Goal: Information Seeking & Learning: Learn about a topic

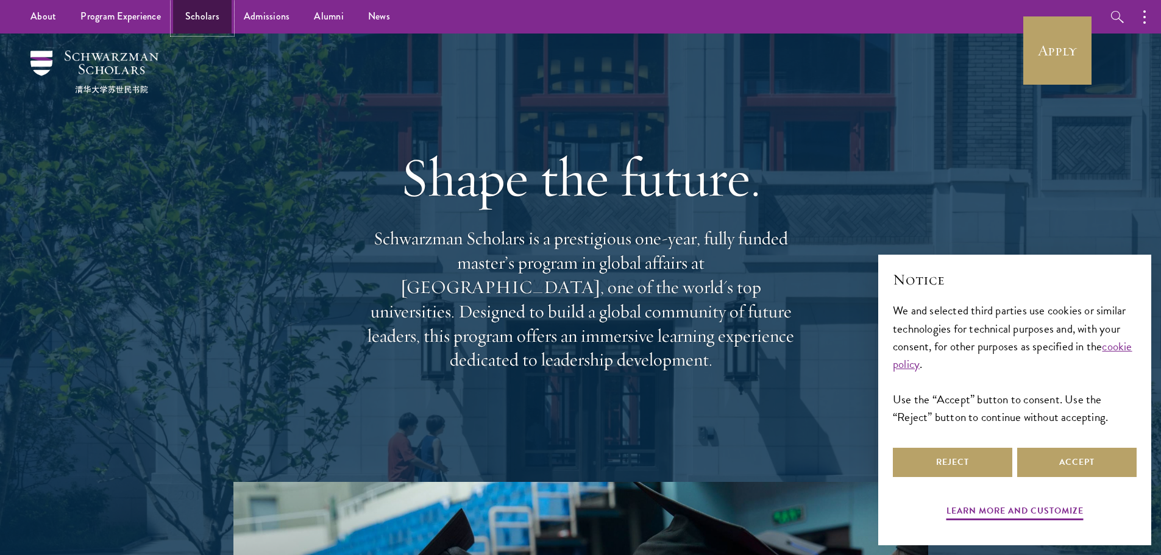
click at [216, 23] on link "Scholars" at bounding box center [202, 17] width 59 height 34
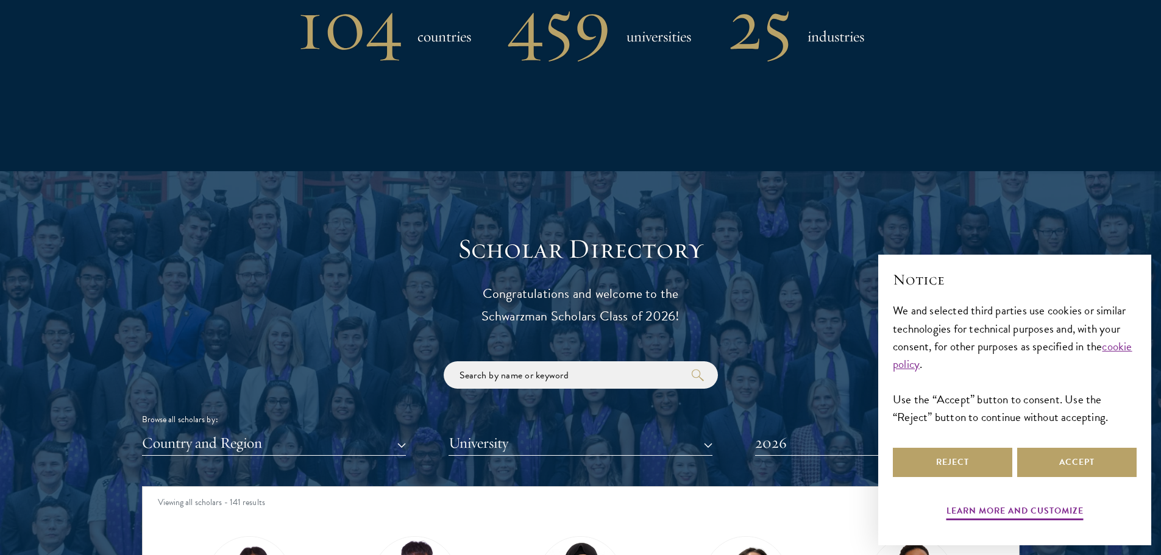
scroll to position [1341, 0]
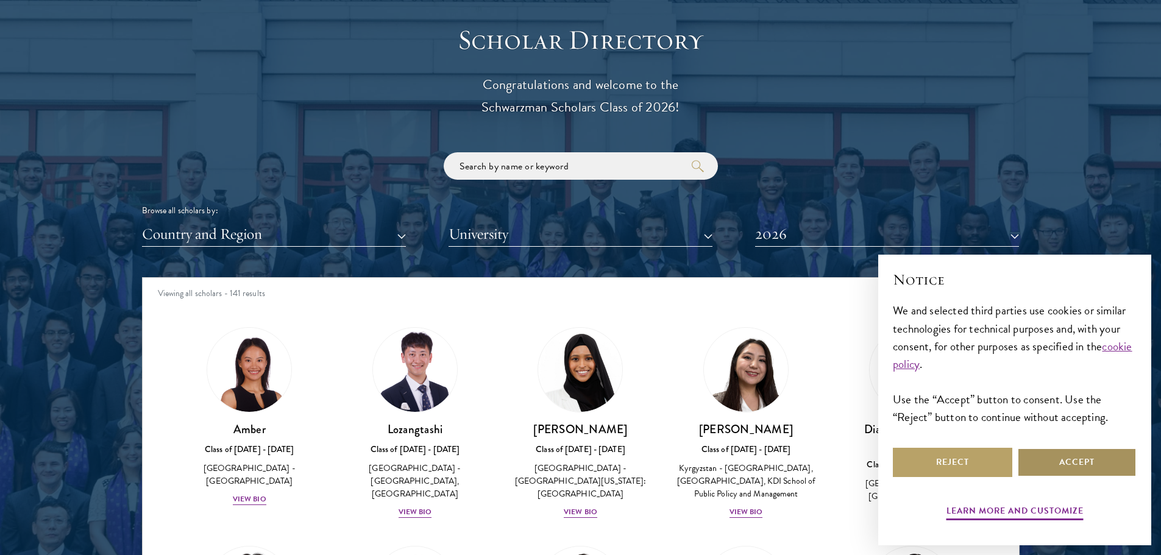
click at [1071, 453] on button "Accept" at bounding box center [1076, 462] width 119 height 29
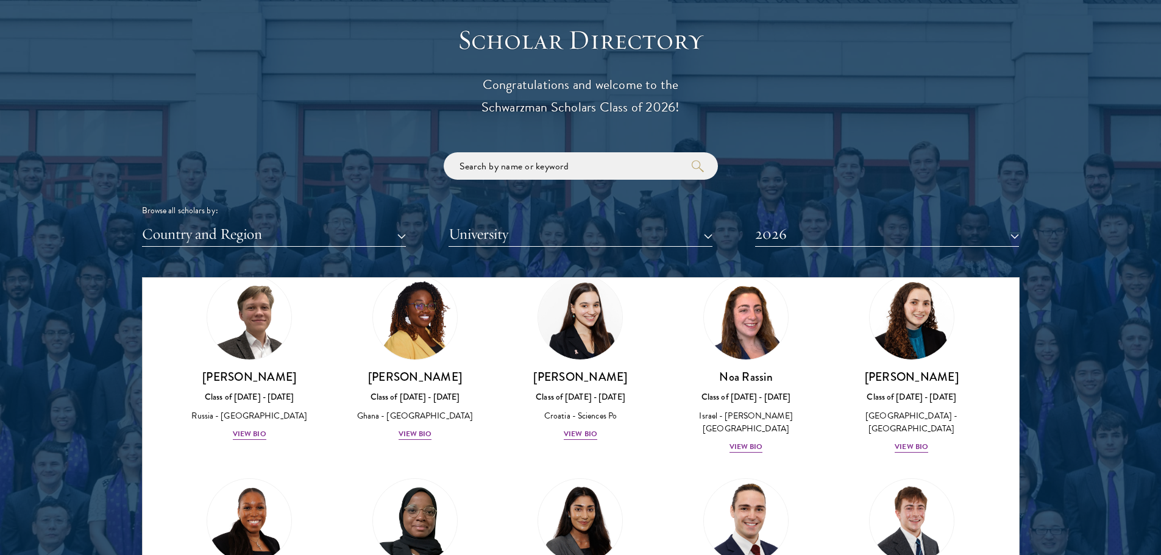
scroll to position [4448, 0]
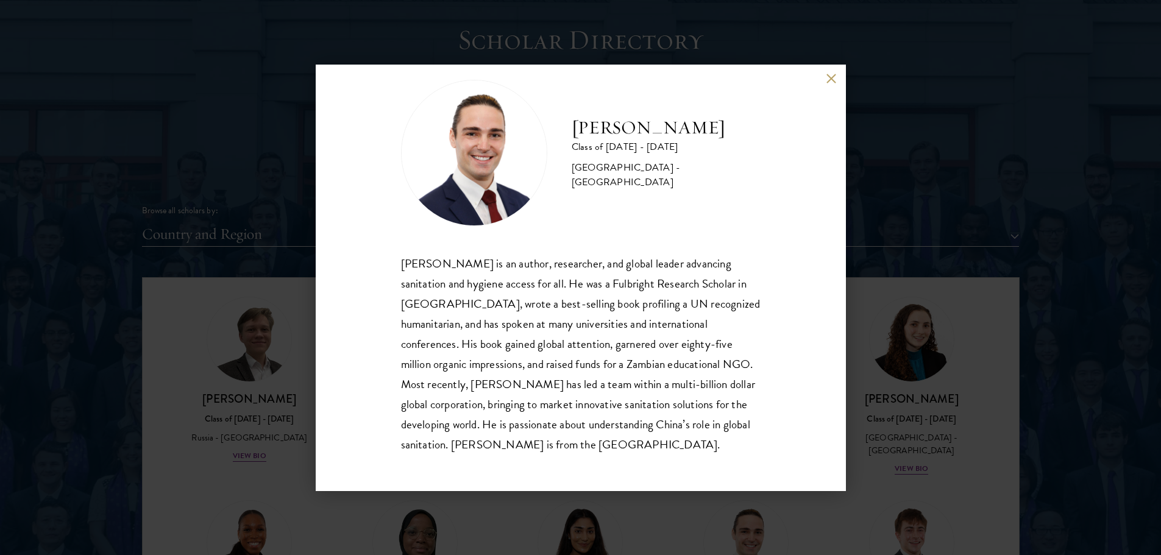
scroll to position [1402, 0]
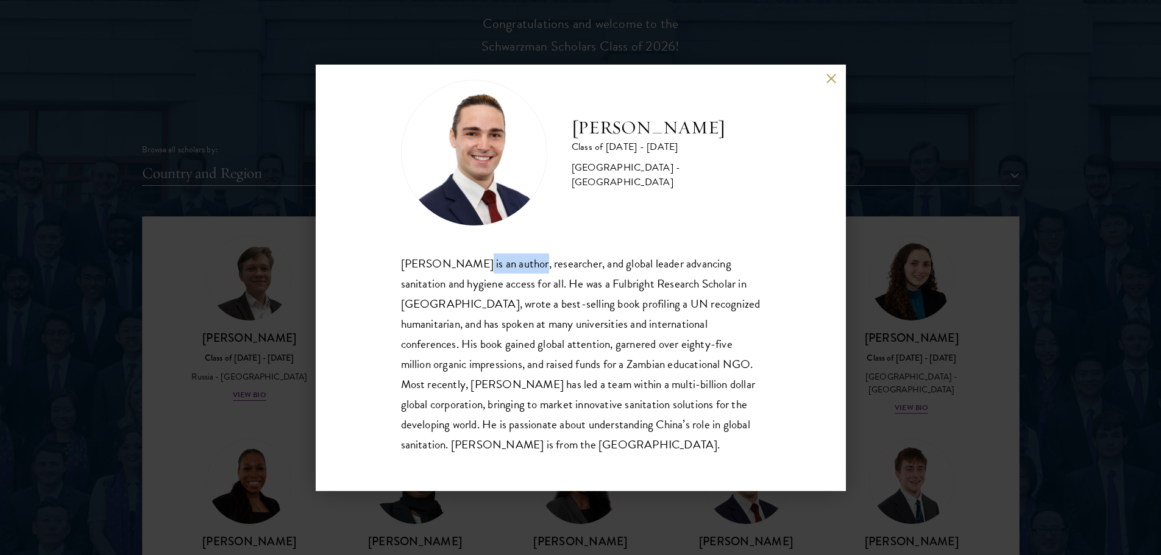
drag, startPoint x: 470, startPoint y: 268, endPoint x: 524, endPoint y: 273, distance: 54.5
click at [524, 273] on div "[PERSON_NAME] is an author, researcher, and global leader advancing sanitation …" at bounding box center [581, 354] width 360 height 201
drag, startPoint x: 494, startPoint y: 387, endPoint x: 472, endPoint y: 390, distance: 22.8
click at [472, 390] on div "[PERSON_NAME] is an author, researcher, and global leader advancing sanitation …" at bounding box center [581, 354] width 360 height 201
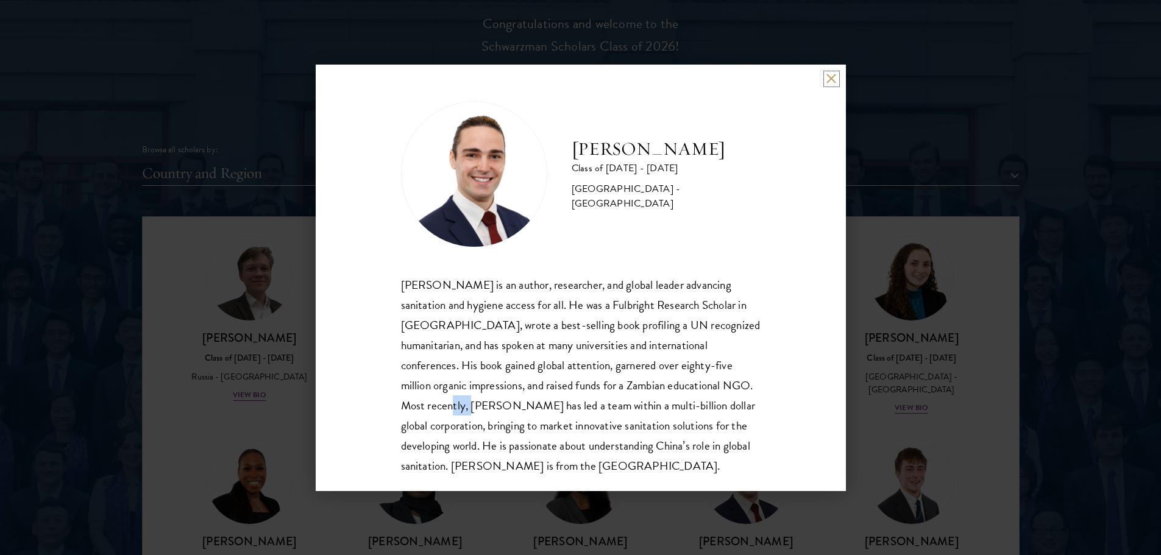
click at [833, 79] on button at bounding box center [831, 79] width 10 height 10
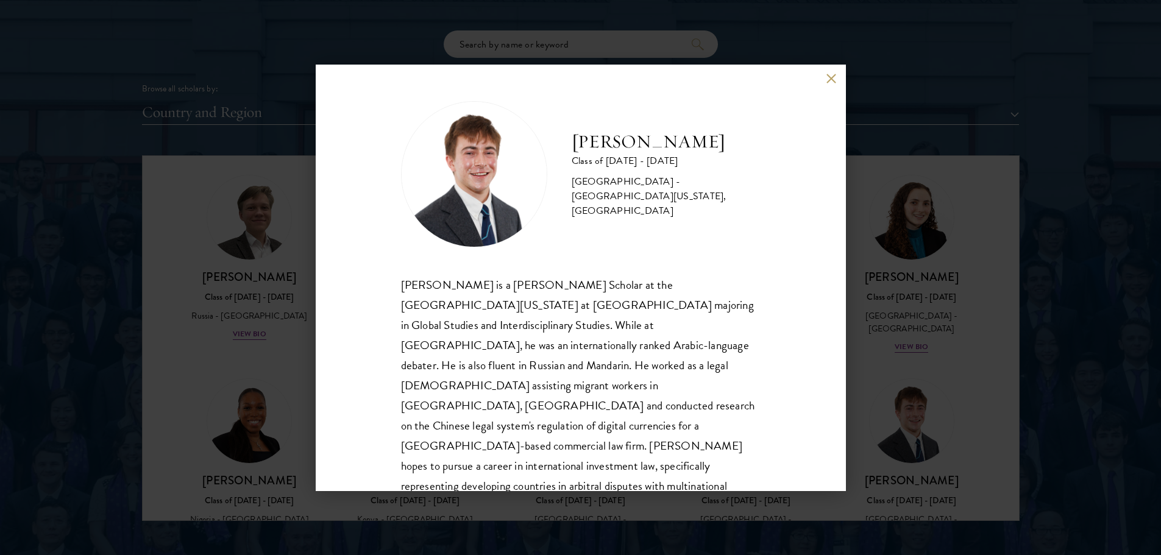
scroll to position [1, 0]
click at [826, 76] on button at bounding box center [831, 79] width 10 height 10
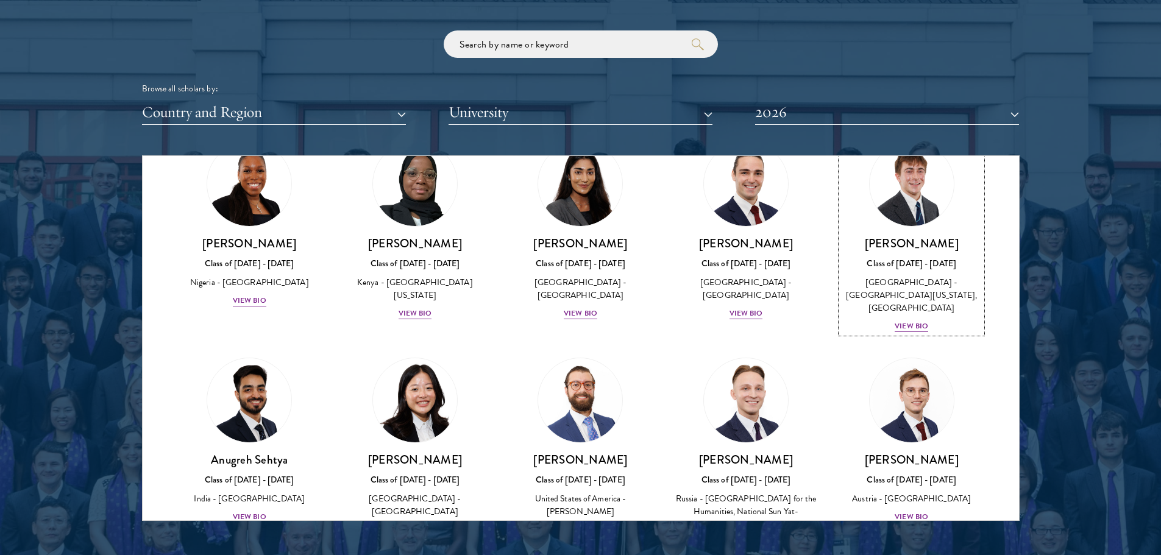
scroll to position [4692, 0]
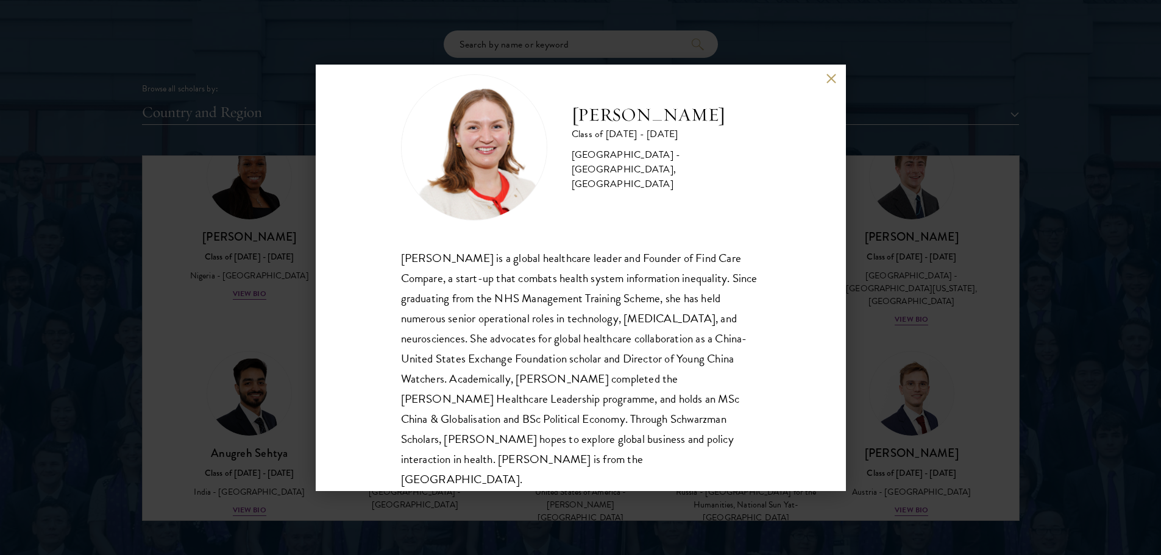
scroll to position [41, 0]
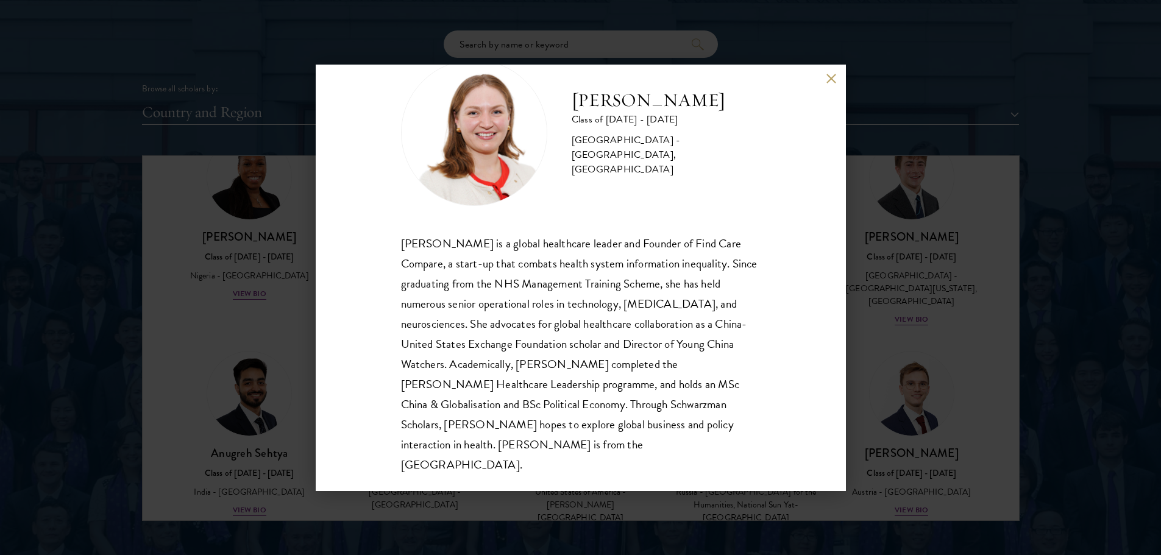
click at [832, 79] on button at bounding box center [831, 79] width 10 height 10
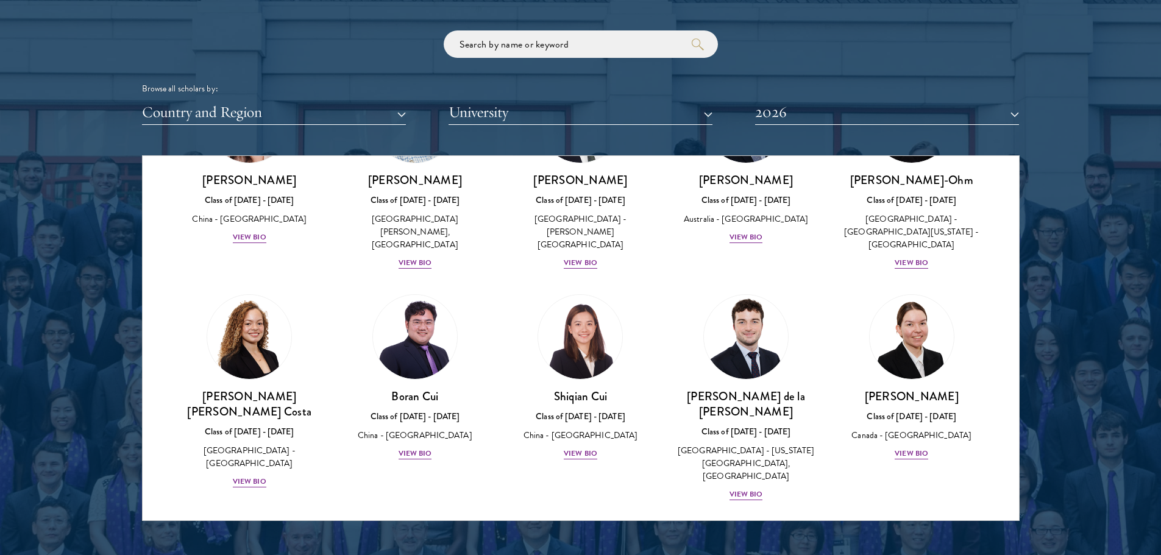
scroll to position [1097, 0]
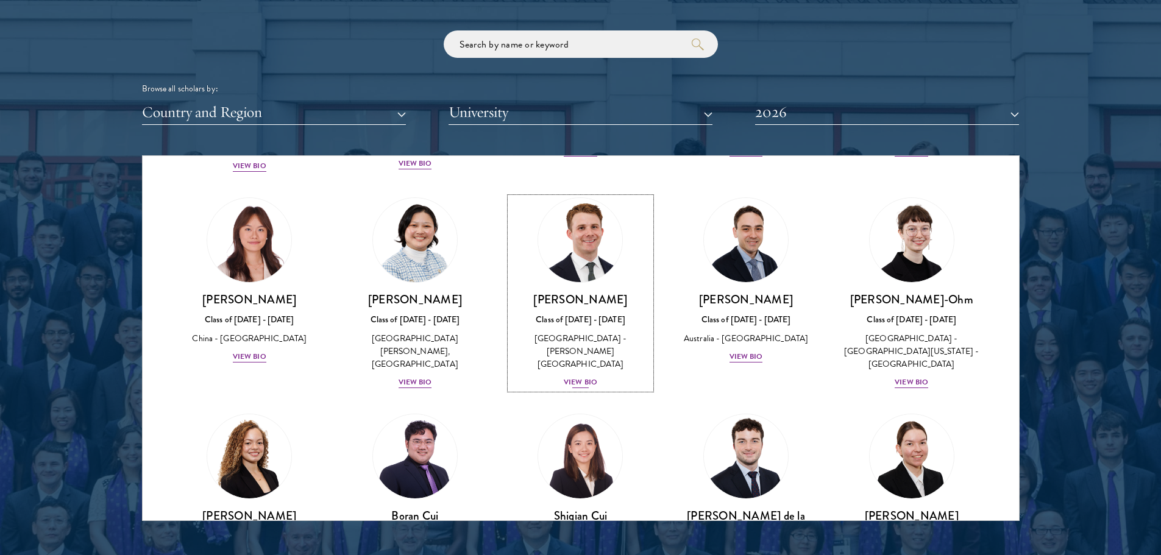
click at [600, 202] on img at bounding box center [580, 240] width 93 height 93
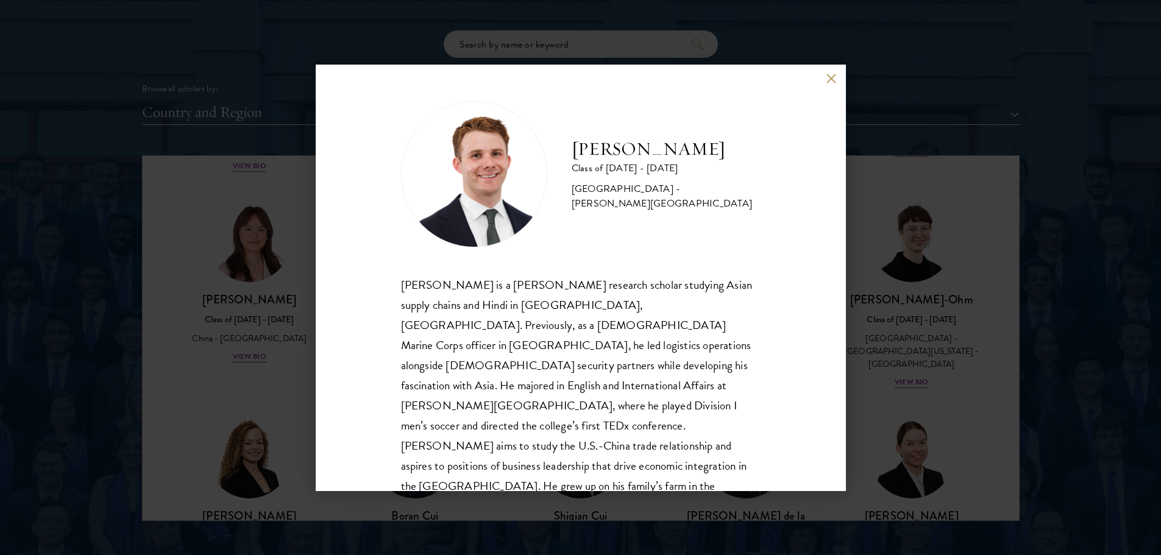
click at [828, 76] on button at bounding box center [831, 79] width 10 height 10
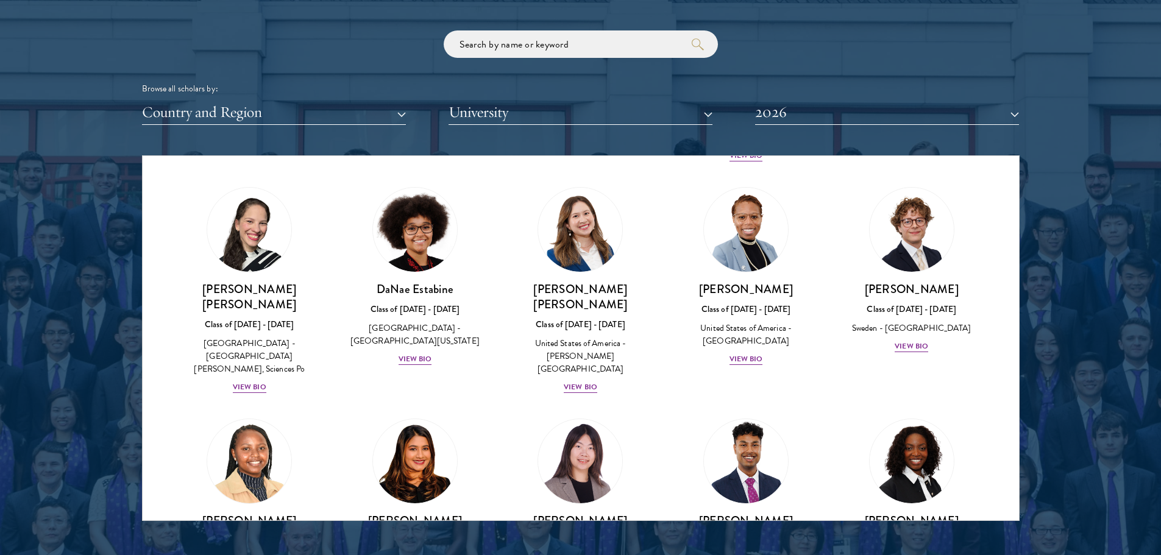
scroll to position [1645, 0]
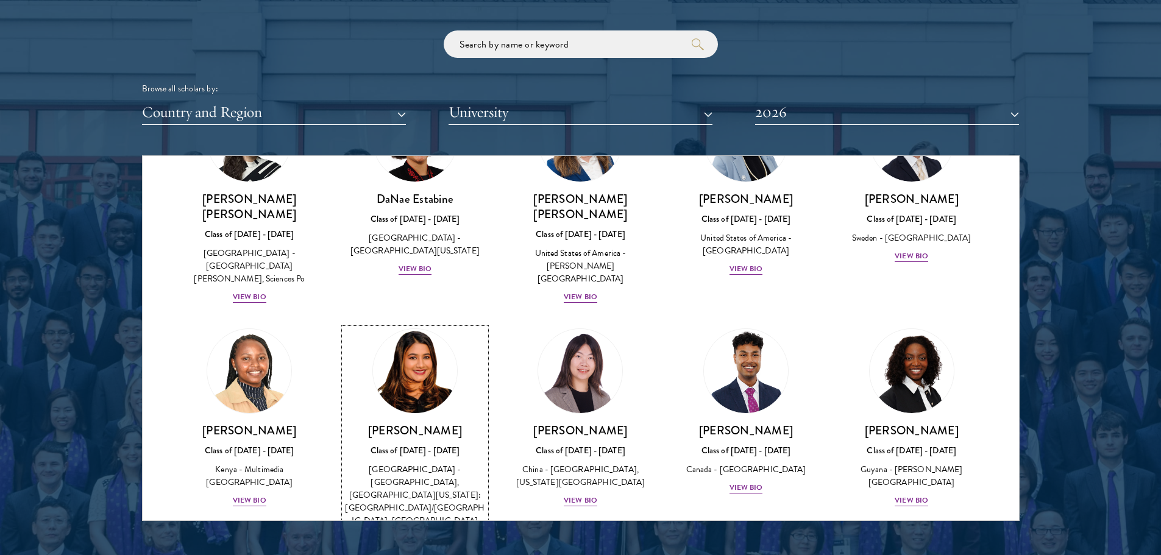
click at [410, 325] on img at bounding box center [415, 371] width 93 height 93
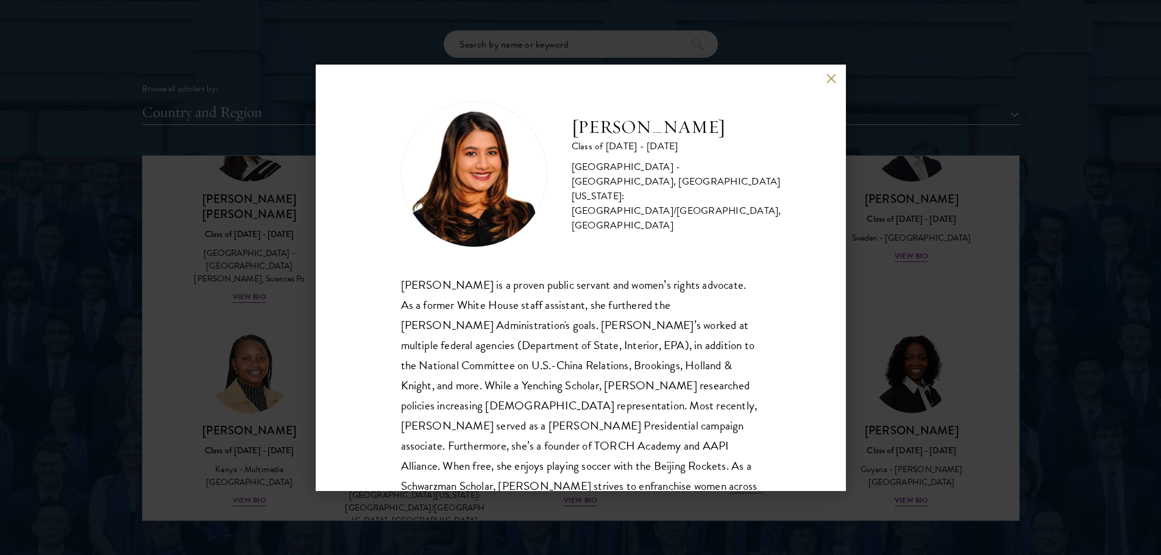
scroll to position [62, 0]
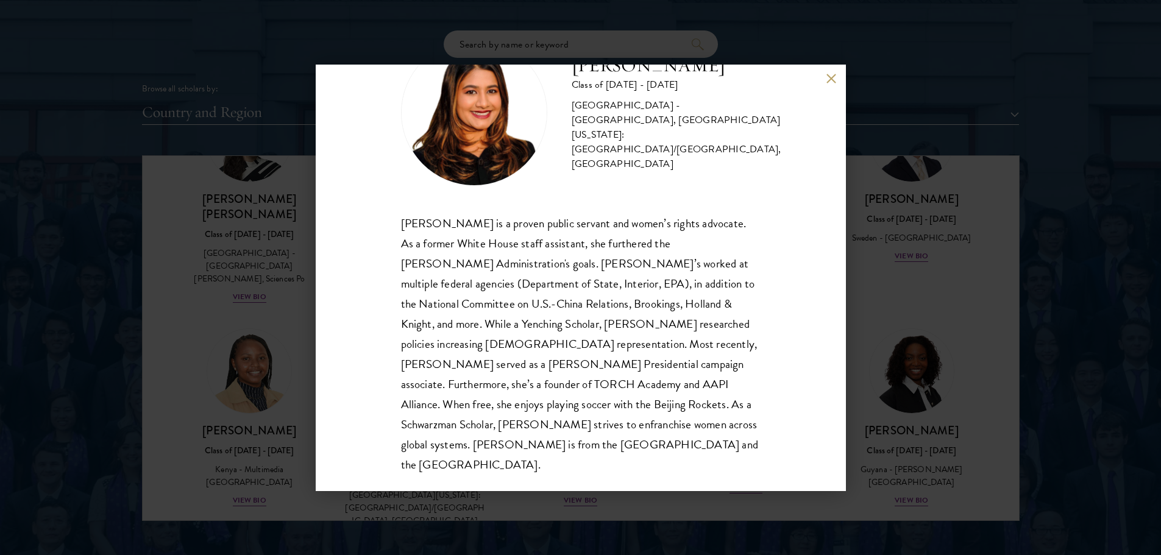
click at [835, 80] on button at bounding box center [831, 79] width 10 height 10
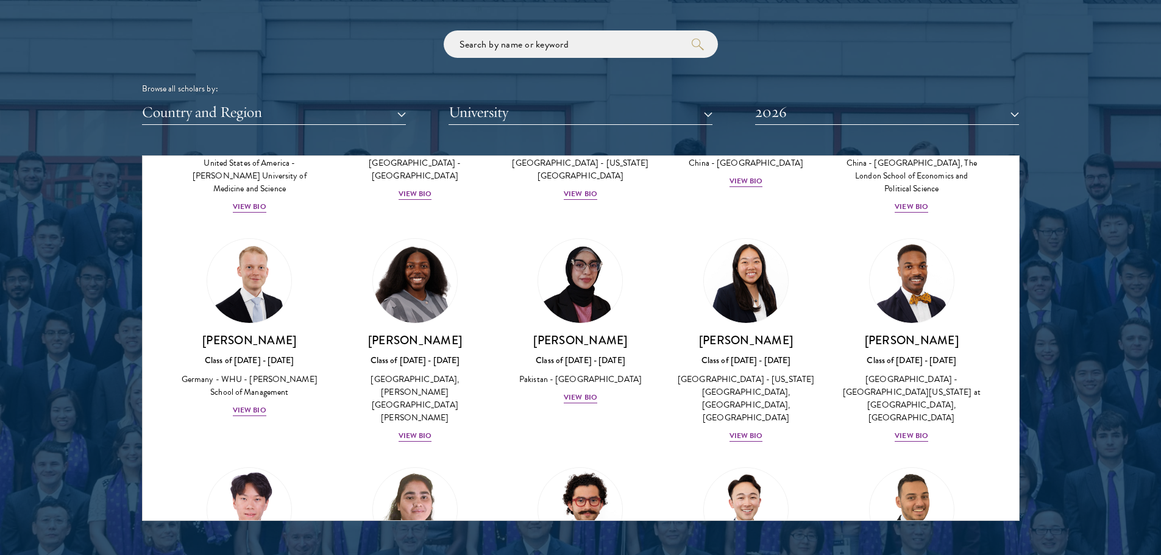
scroll to position [2255, 0]
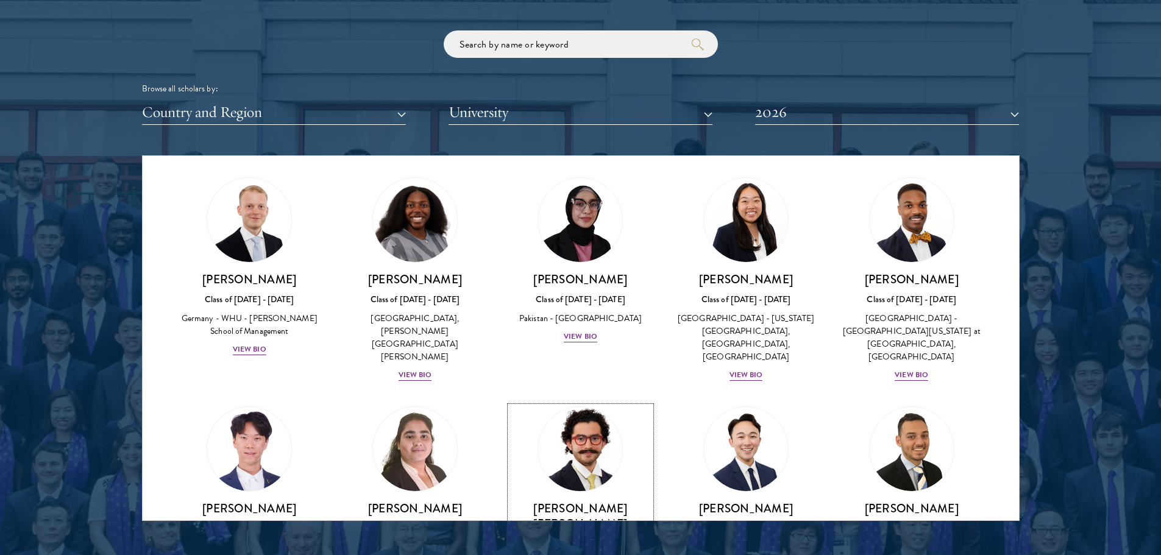
click at [576, 403] on img at bounding box center [580, 449] width 93 height 93
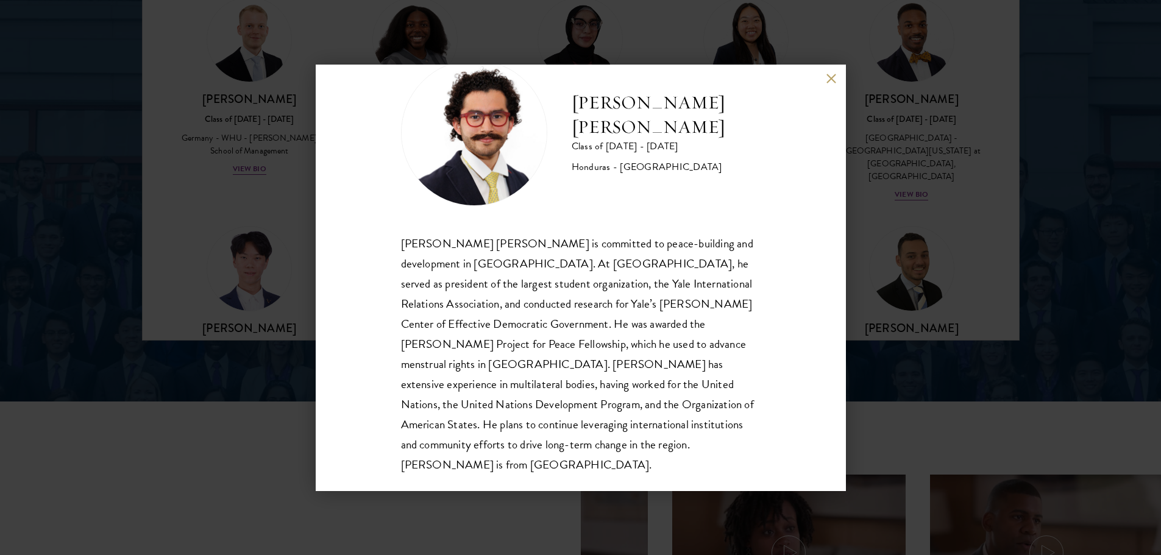
scroll to position [1645, 0]
click at [834, 79] on button at bounding box center [831, 79] width 10 height 10
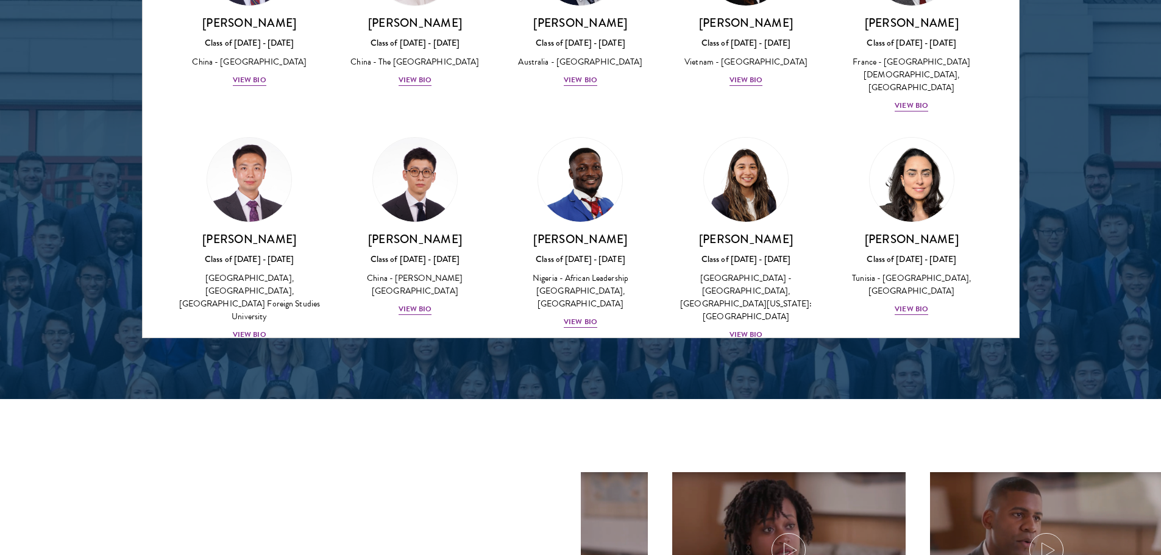
scroll to position [3473, 0]
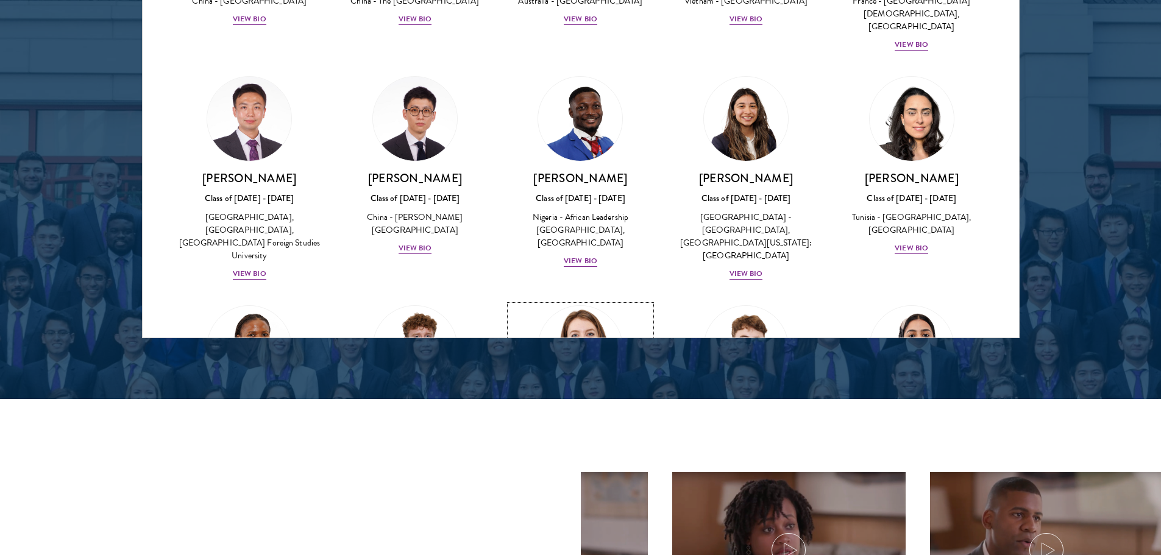
click at [600, 302] on img at bounding box center [580, 348] width 93 height 93
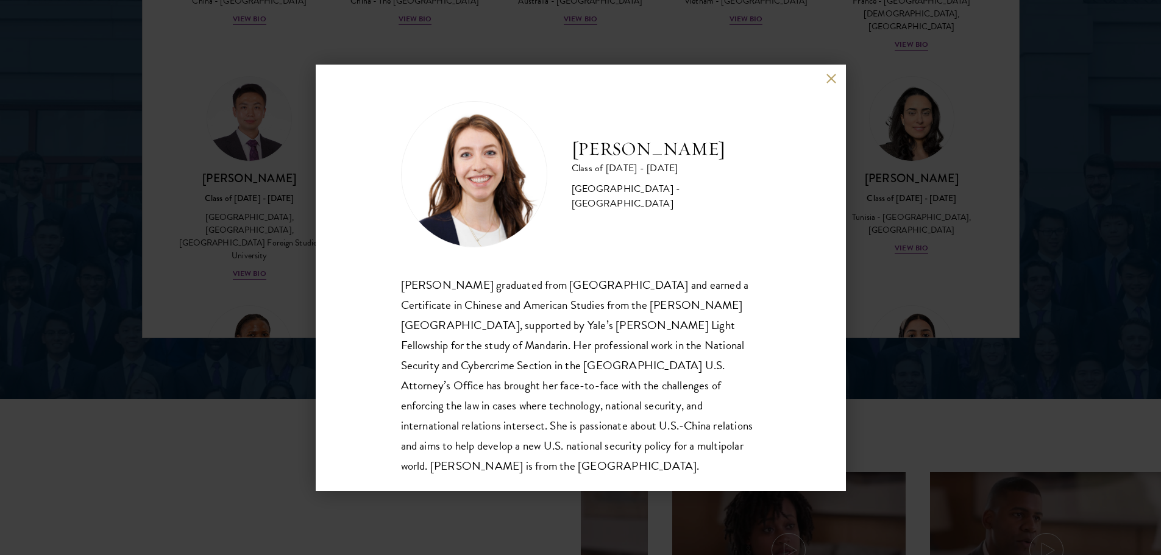
scroll to position [1, 0]
click at [834, 78] on button at bounding box center [831, 79] width 10 height 10
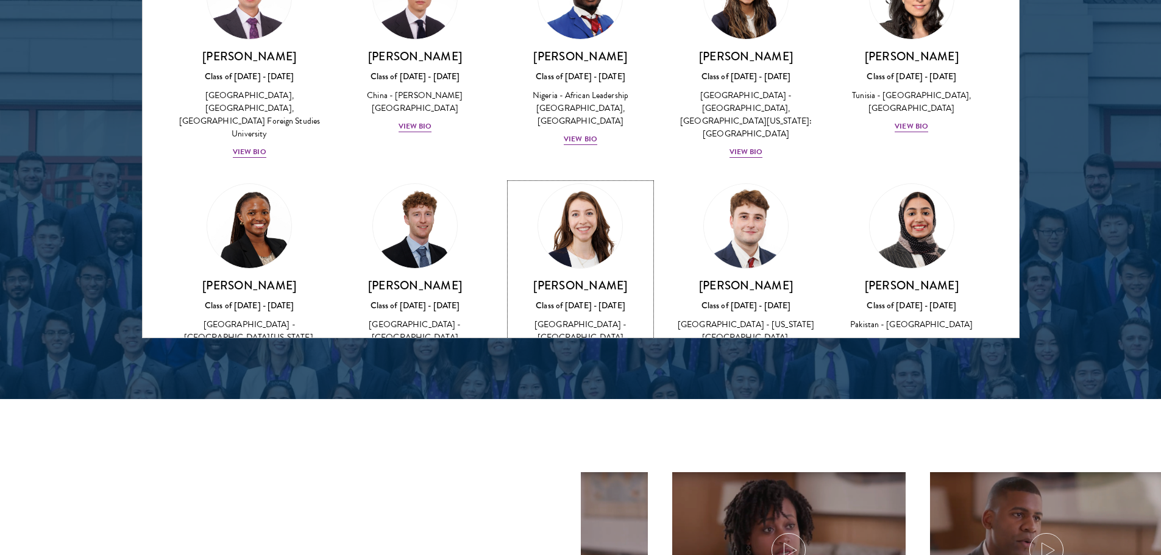
scroll to position [3656, 0]
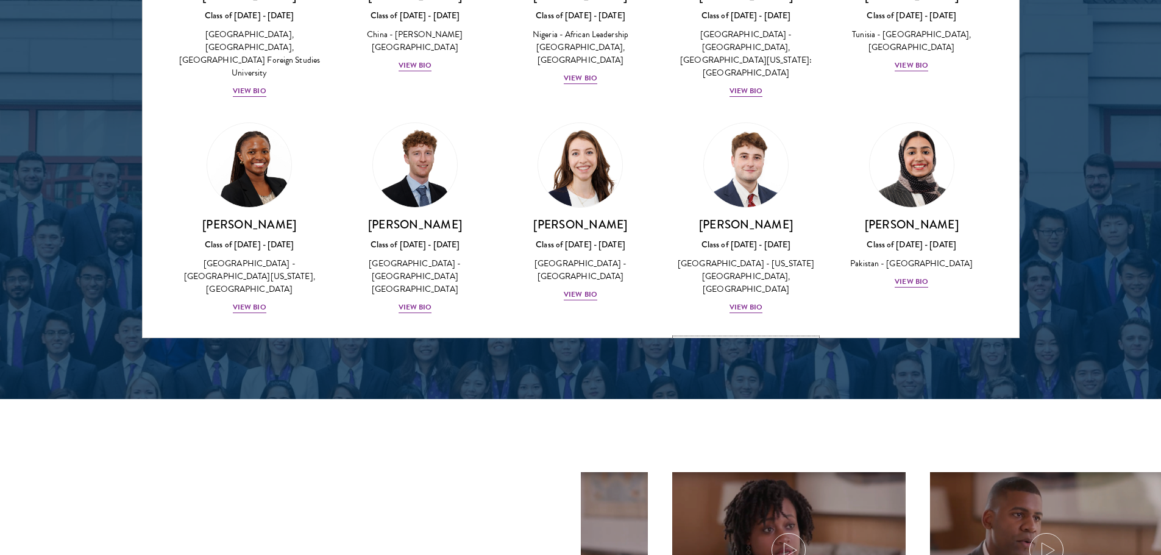
click at [753, 335] on img at bounding box center [746, 381] width 93 height 93
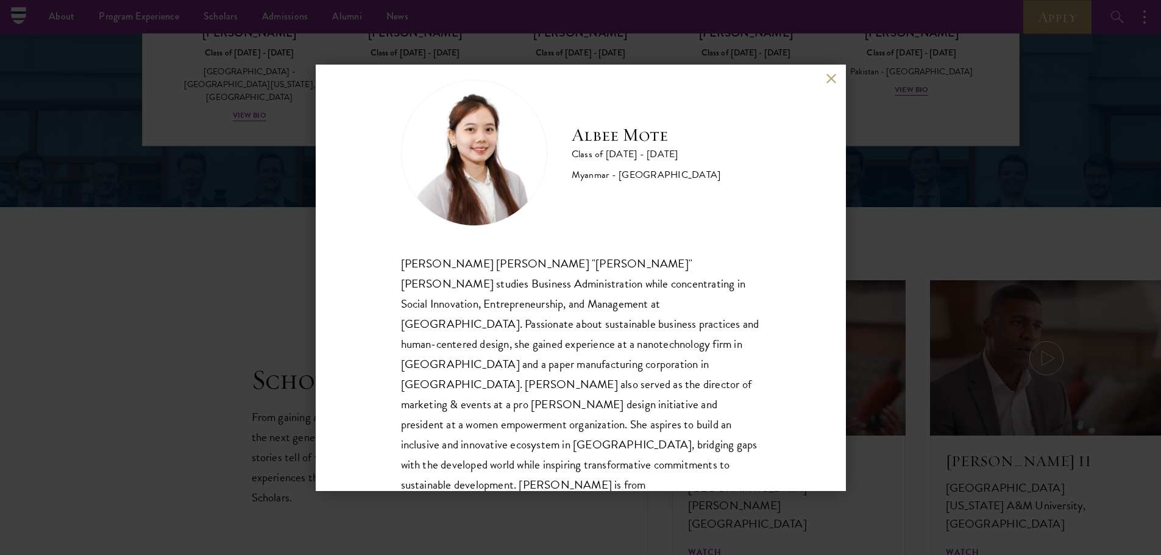
scroll to position [1828, 0]
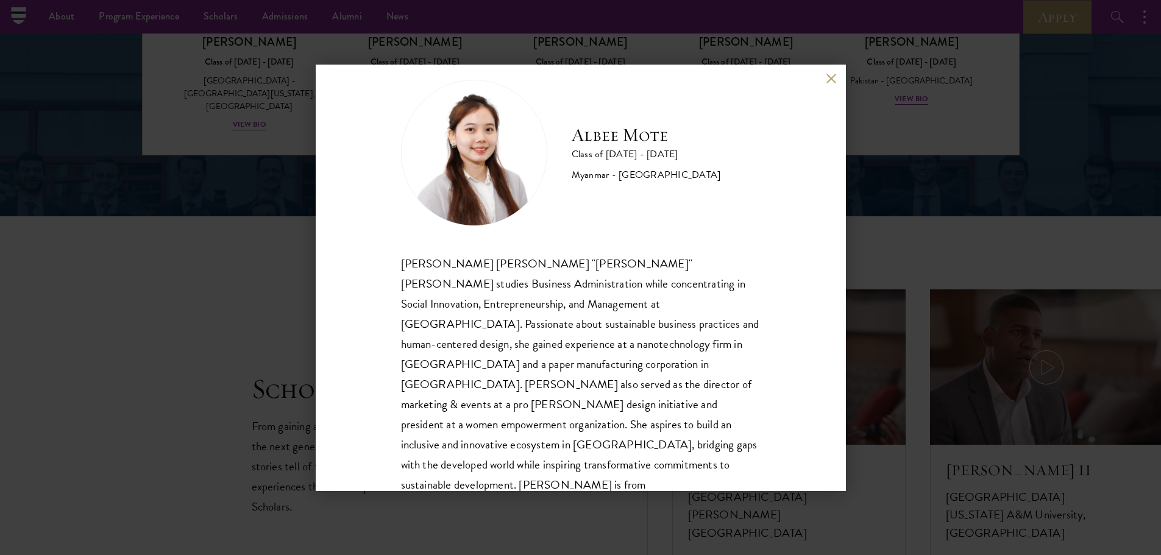
click at [834, 71] on div "[PERSON_NAME] [PERSON_NAME] Class of [DATE] - [DATE] [GEOGRAPHIC_DATA] - [GEOGR…" at bounding box center [581, 278] width 530 height 427
click at [832, 75] on button at bounding box center [831, 79] width 10 height 10
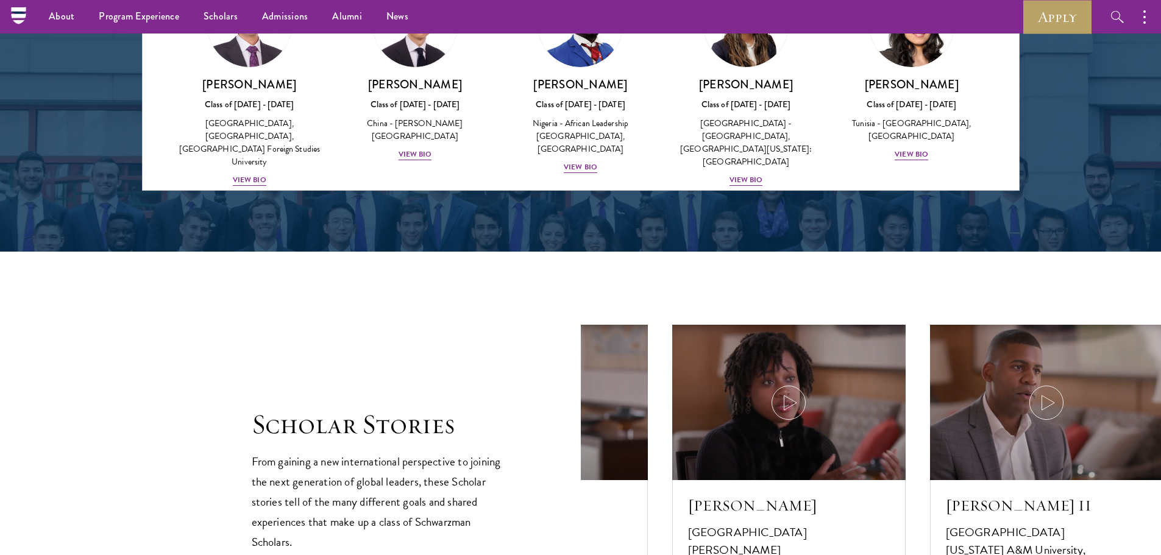
scroll to position [3352, 0]
